Goal: Navigation & Orientation: Find specific page/section

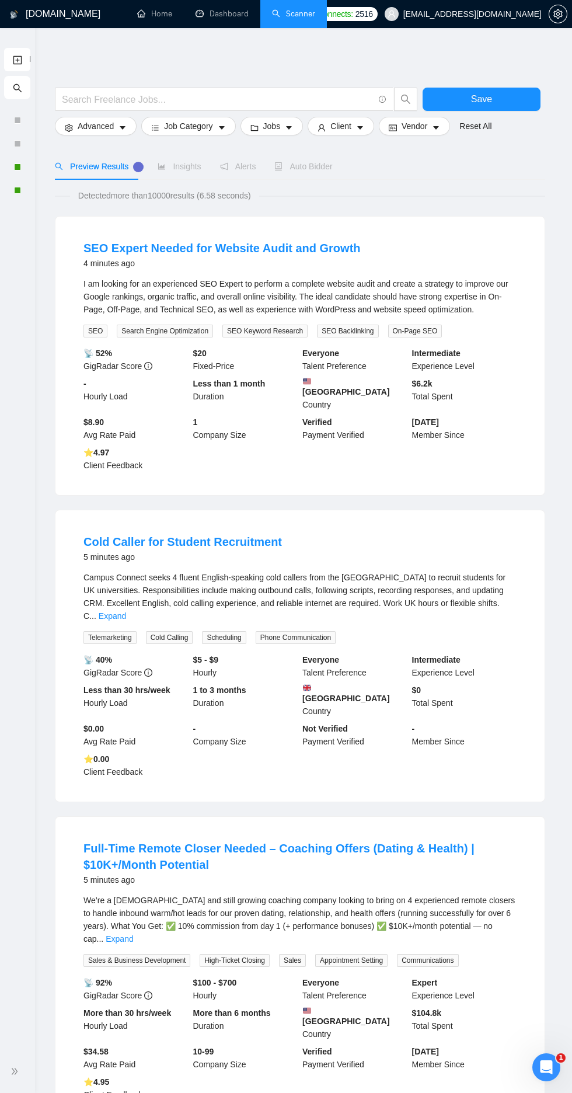
click at [22, 1072] on div at bounding box center [17, 1072] width 21 height 24
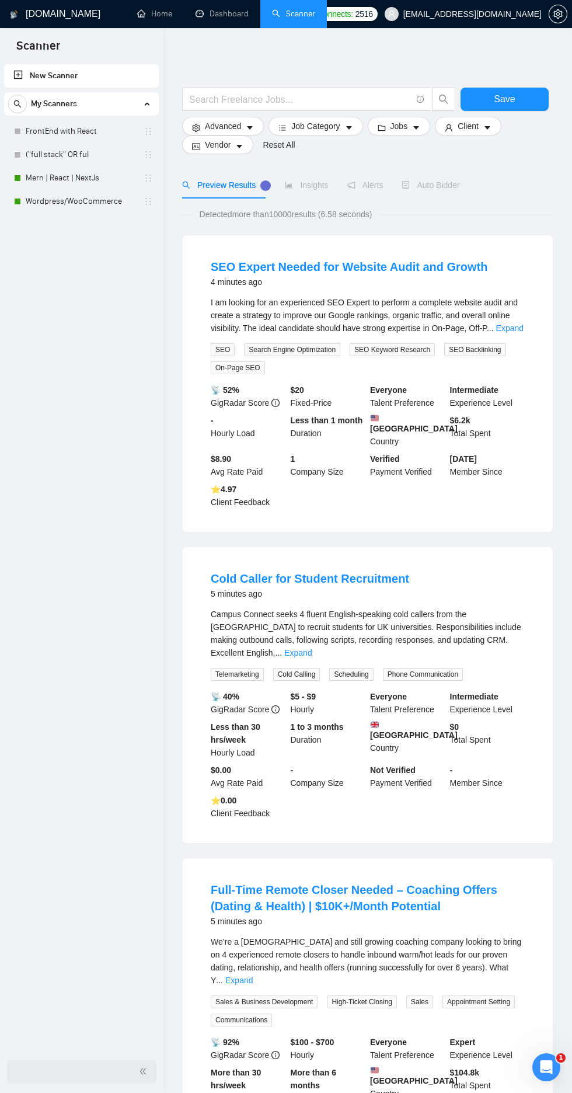
click at [229, 27] on li "Dashboard" at bounding box center [222, 14] width 77 height 28
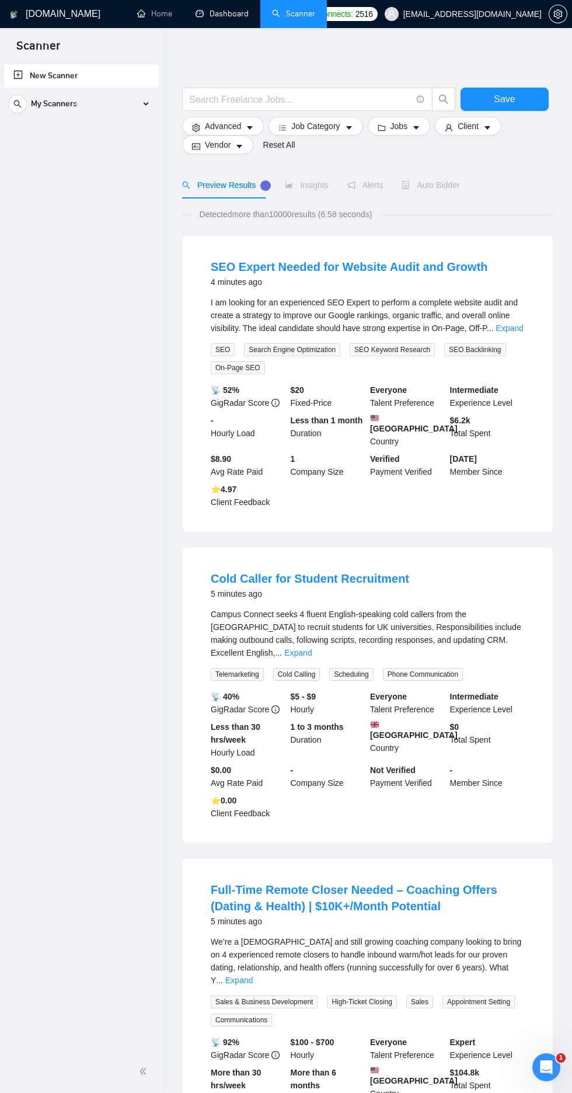
click at [227, 13] on link "Dashboard" at bounding box center [222, 14] width 53 height 10
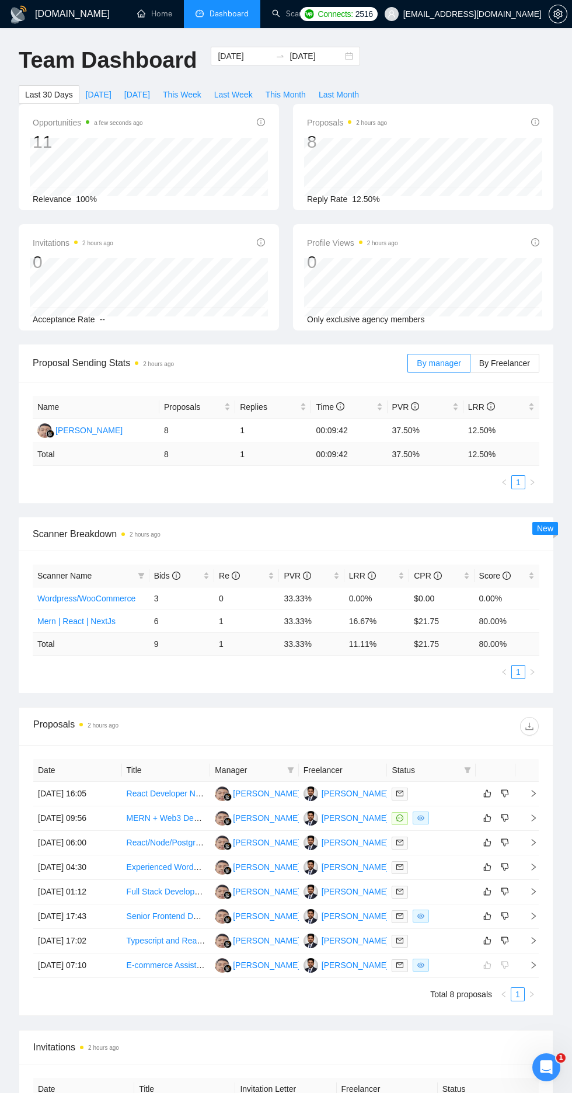
click at [86, 594] on link "Wordpress/WooCommerce" at bounding box center [86, 598] width 98 height 9
